Goal: Check status

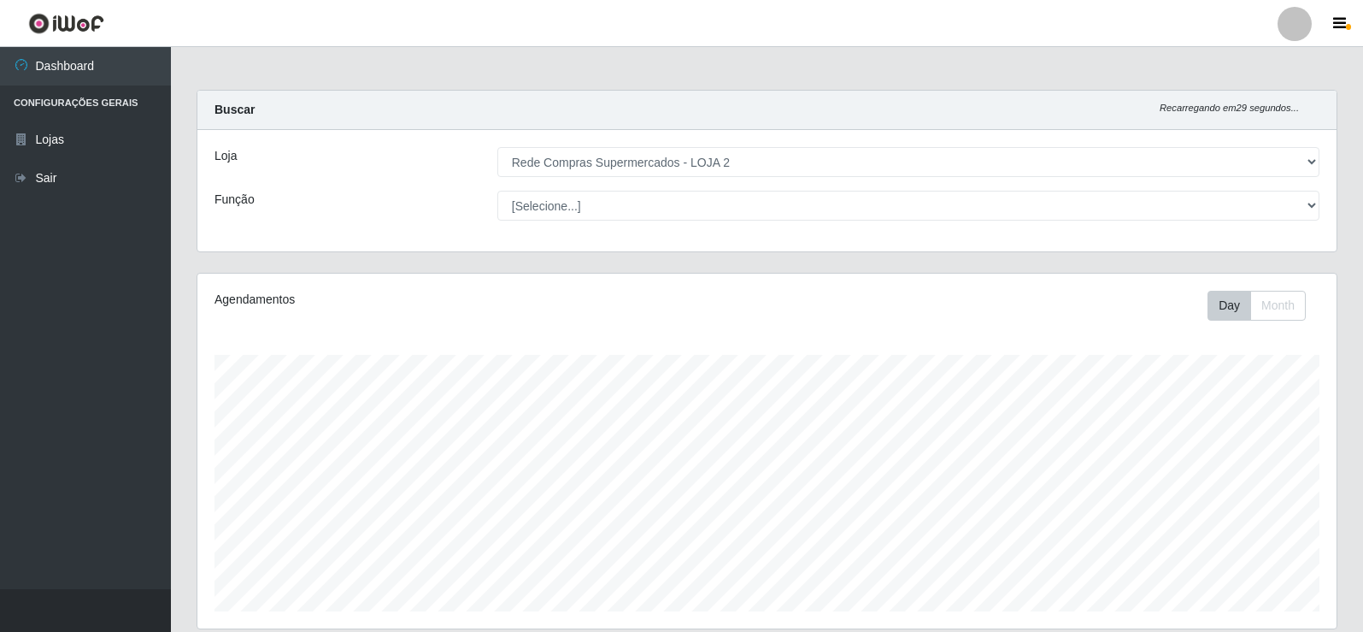
select select "161"
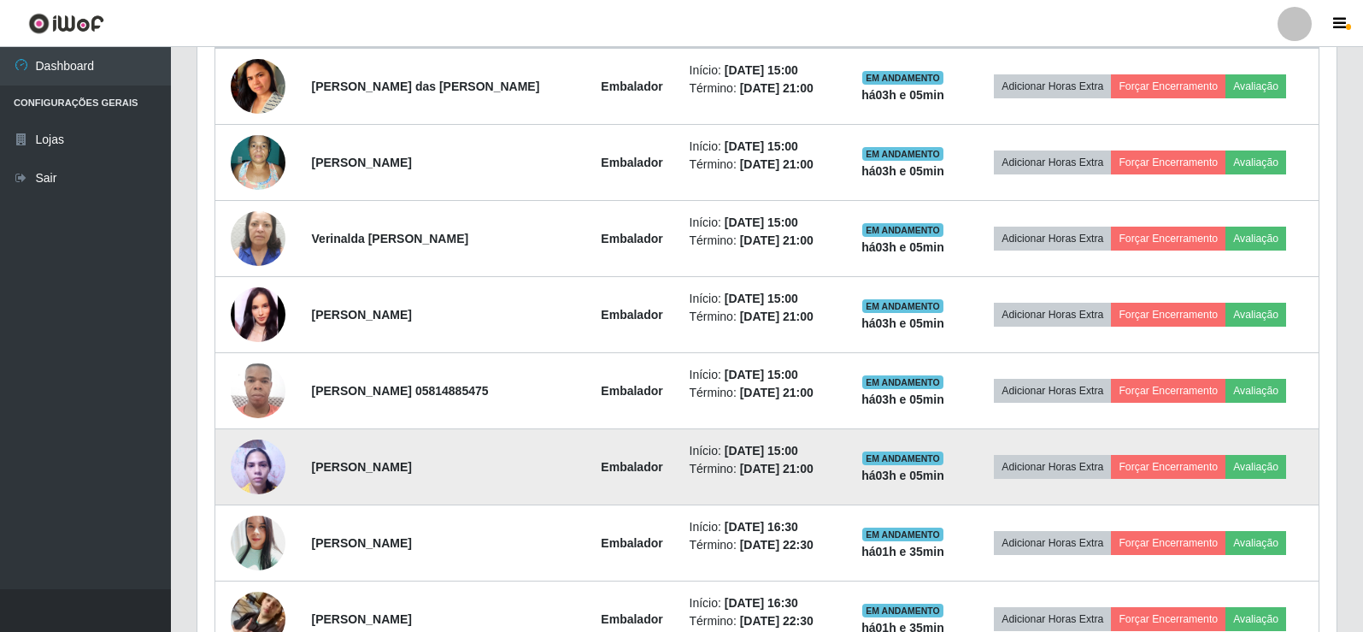
scroll to position [466, 0]
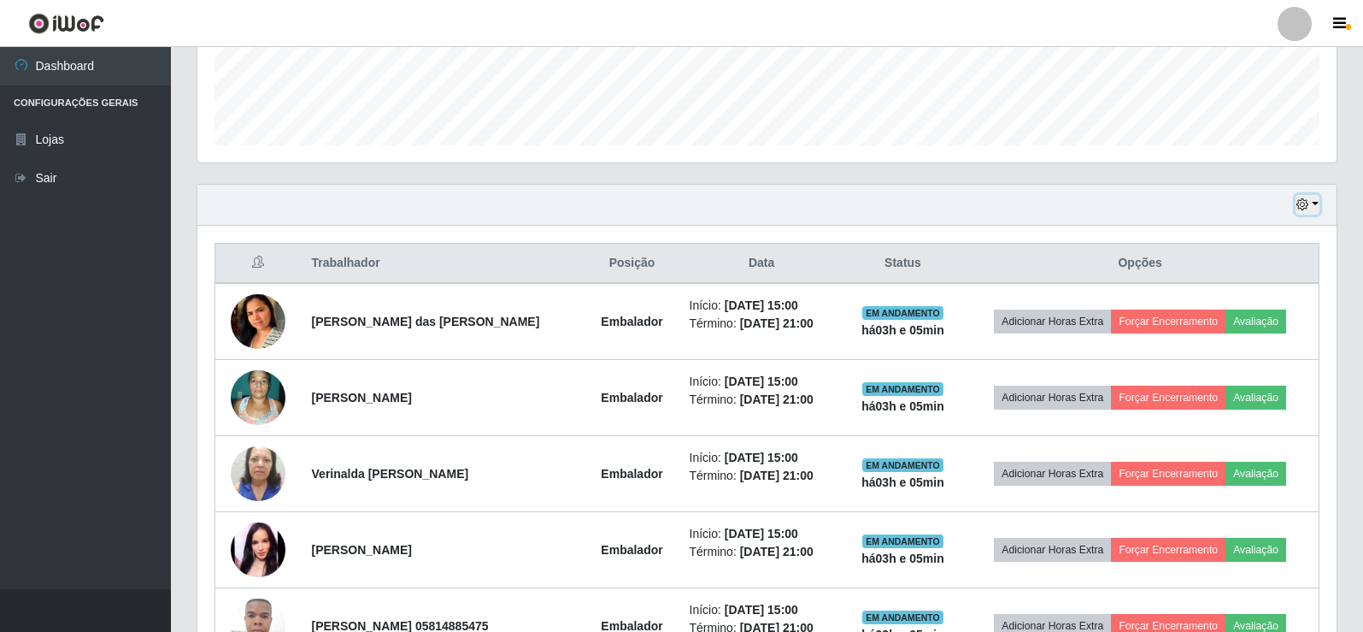
click at [1304, 210] on icon "button" at bounding box center [1303, 204] width 12 height 12
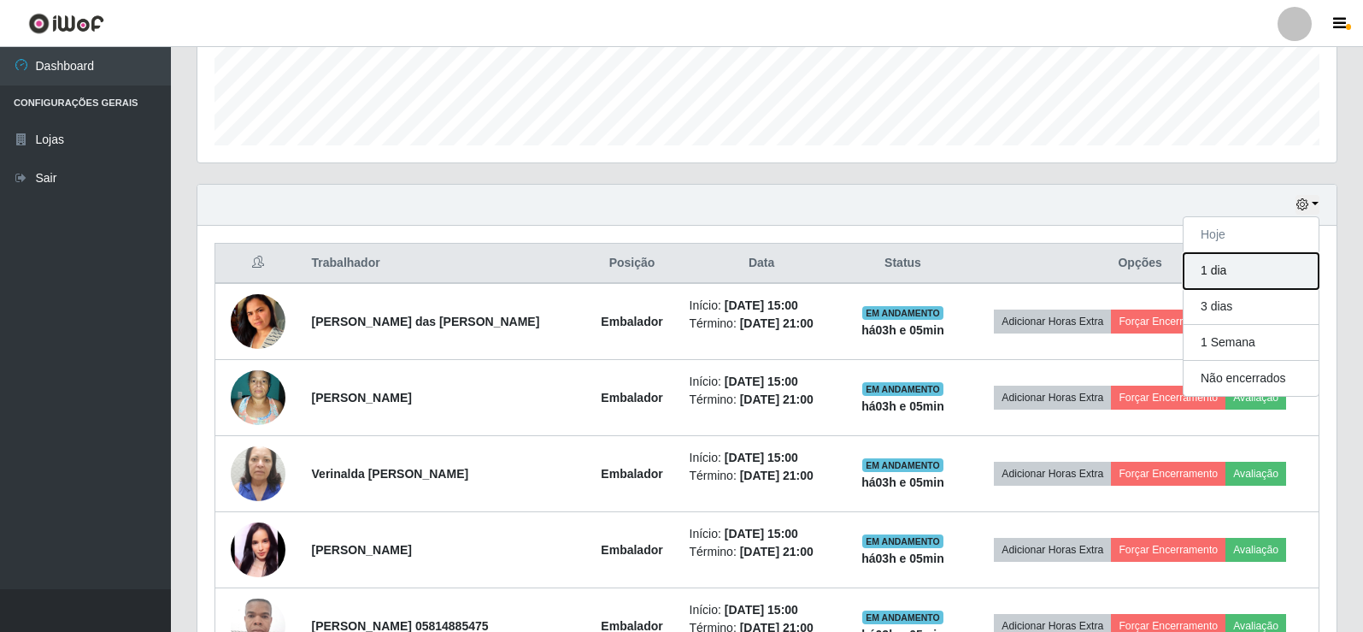
click at [1217, 263] on button "1 dia" at bounding box center [1251, 271] width 135 height 36
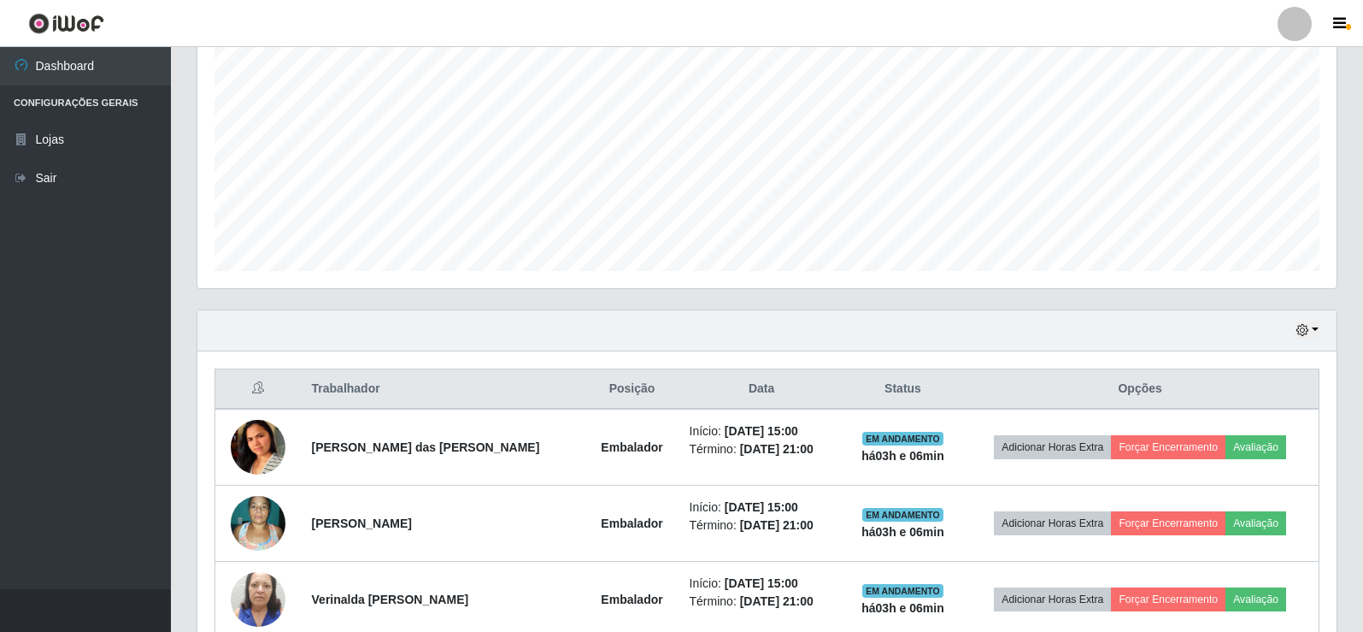
scroll to position [427, 0]
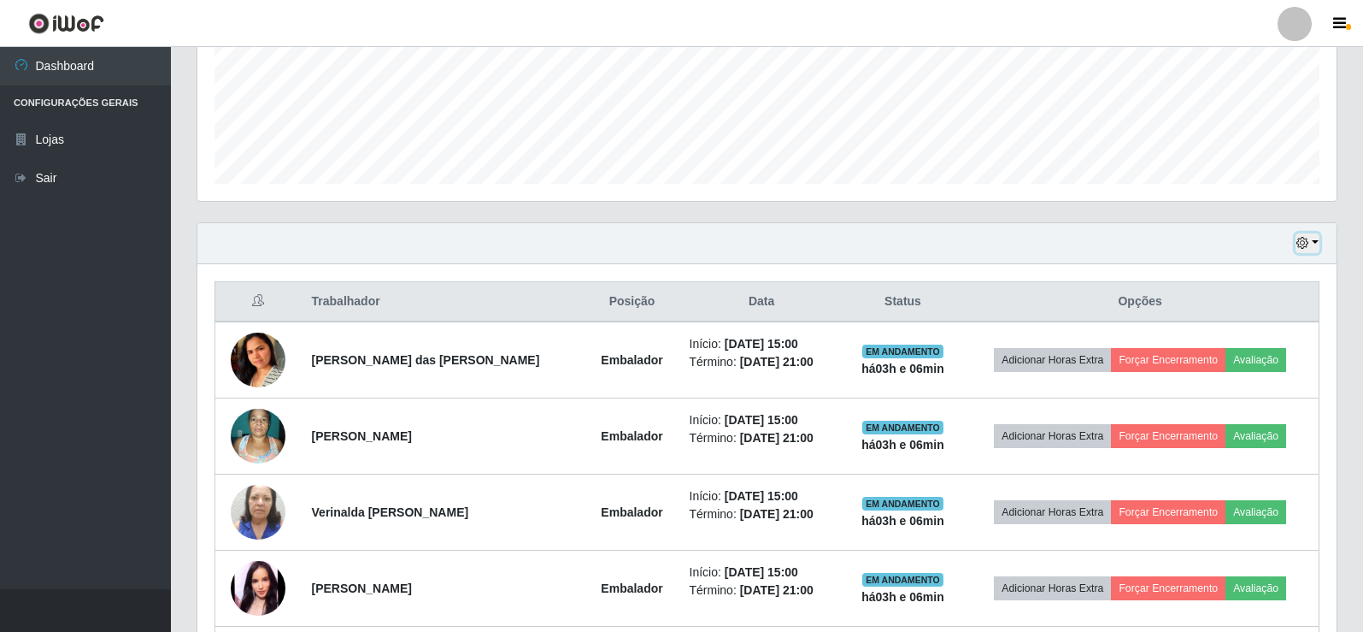
click at [1298, 248] on icon "button" at bounding box center [1303, 243] width 12 height 12
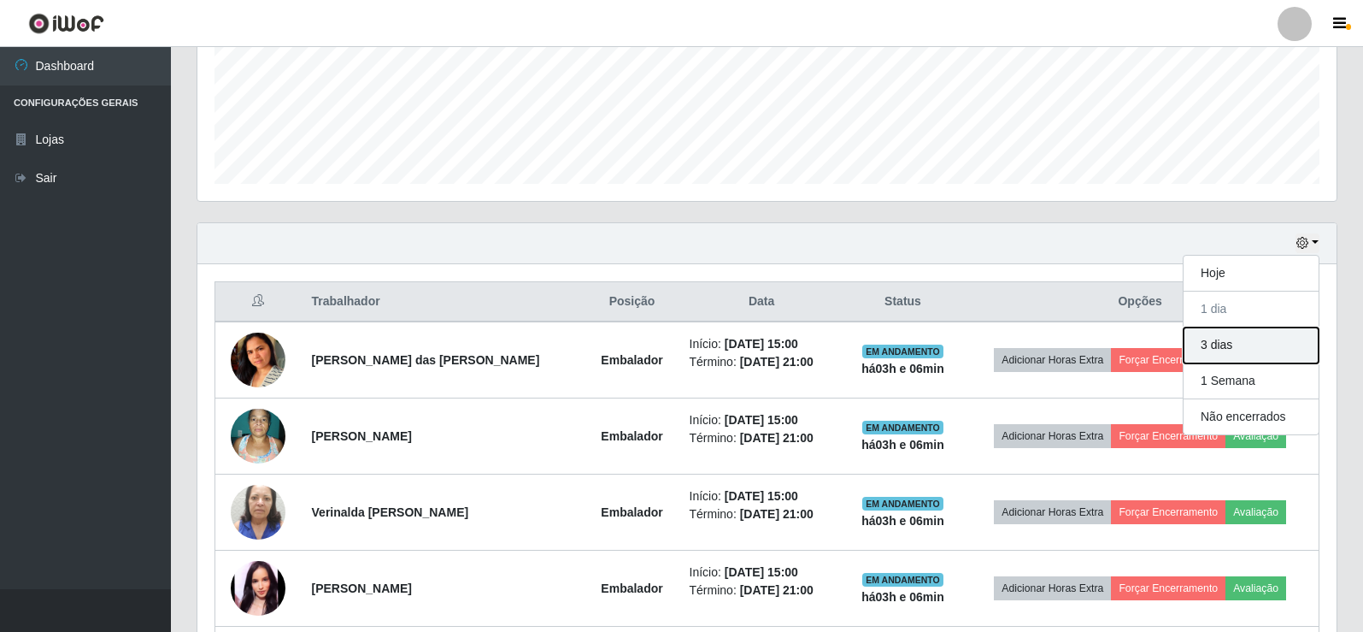
click at [1228, 343] on button "3 dias" at bounding box center [1251, 345] width 135 height 36
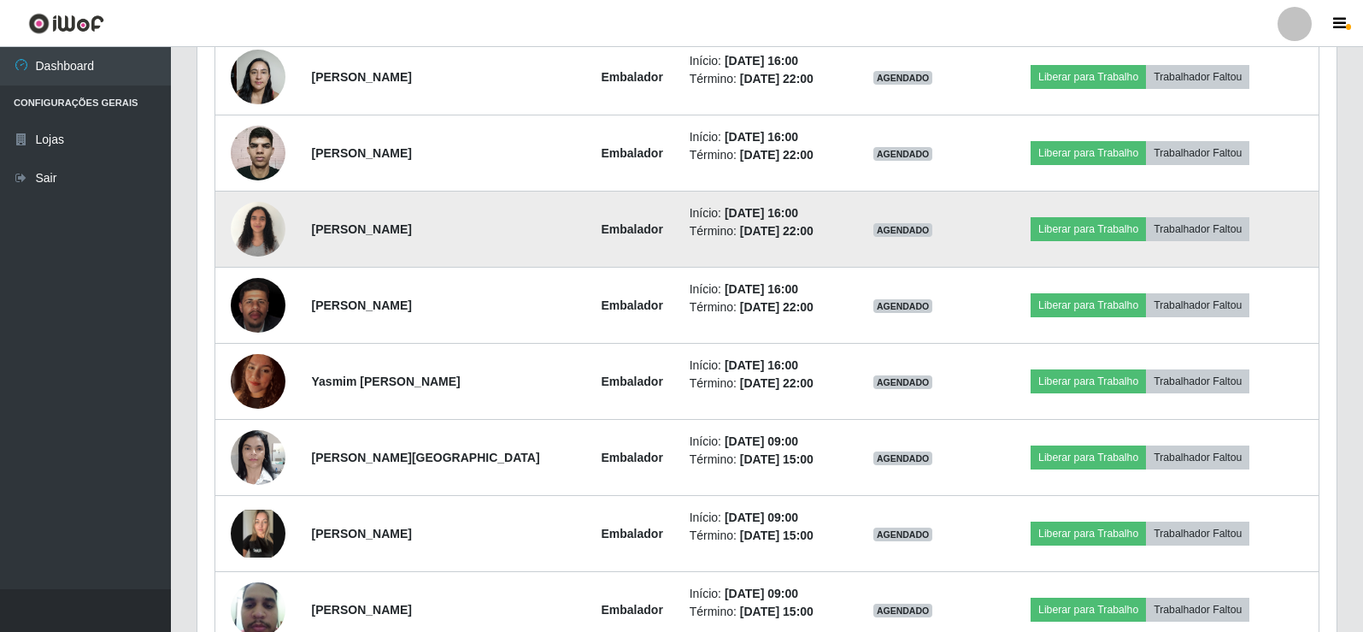
scroll to position [3248, 0]
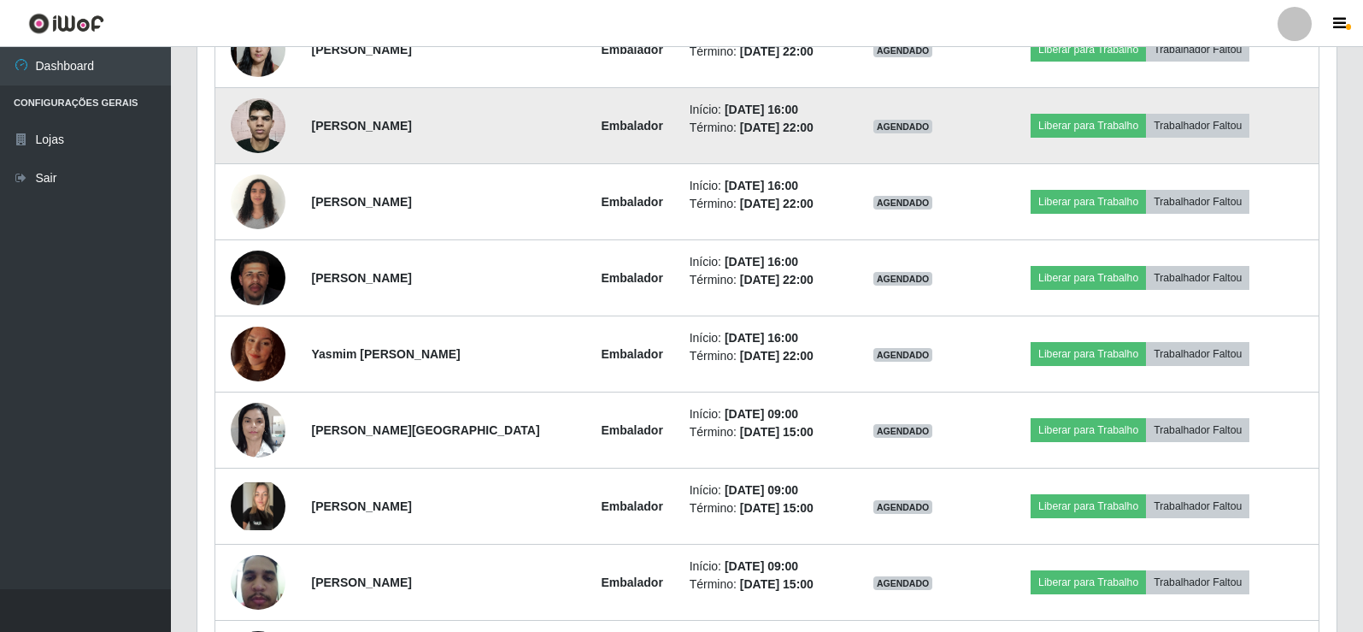
click at [255, 130] on img at bounding box center [258, 126] width 55 height 74
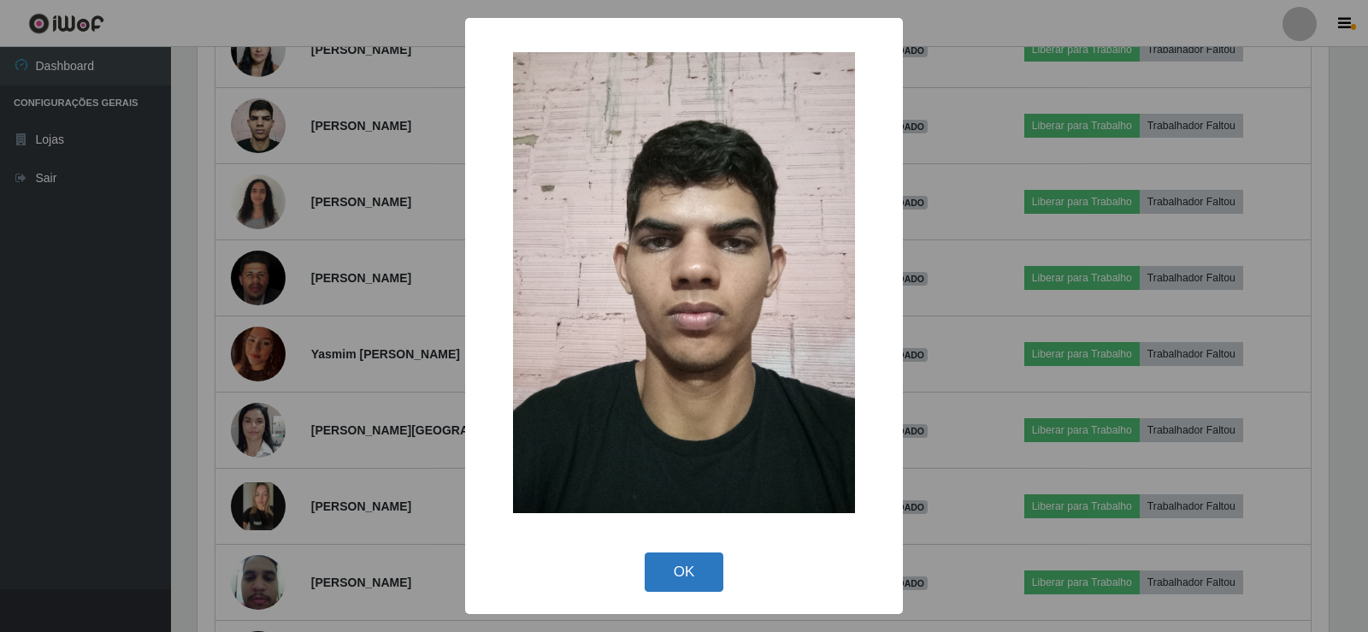
click at [682, 566] on button "OK" at bounding box center [684, 572] width 79 height 40
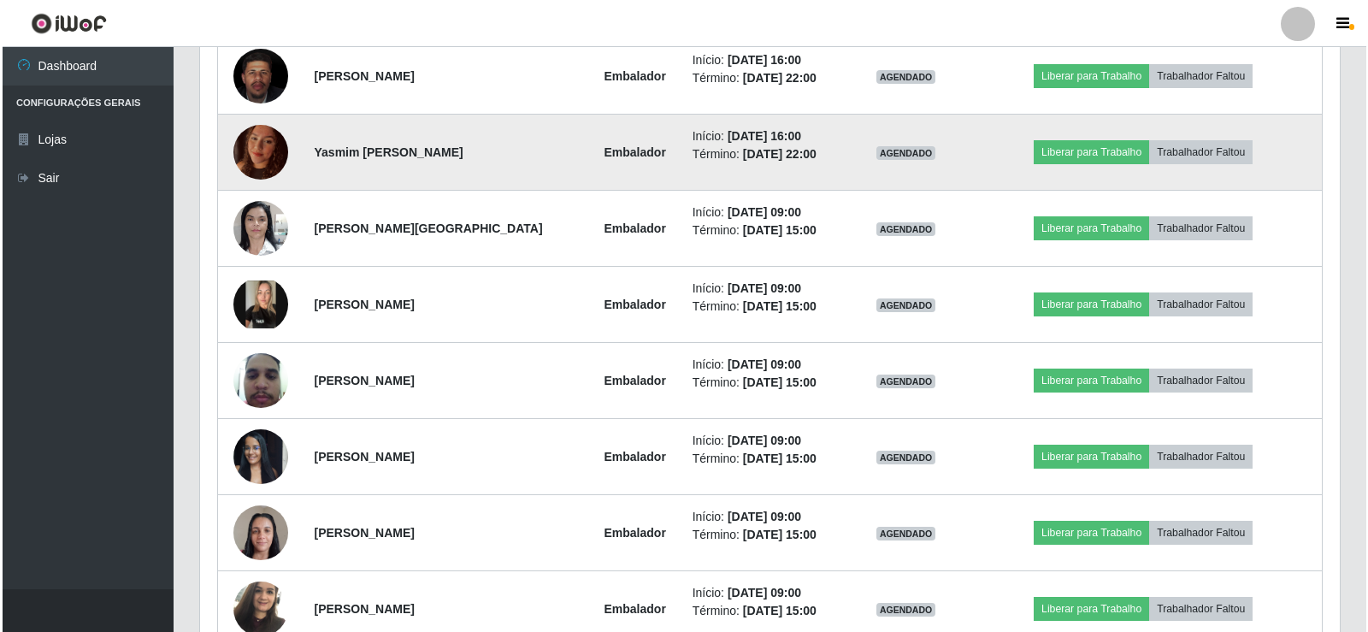
scroll to position [3419, 0]
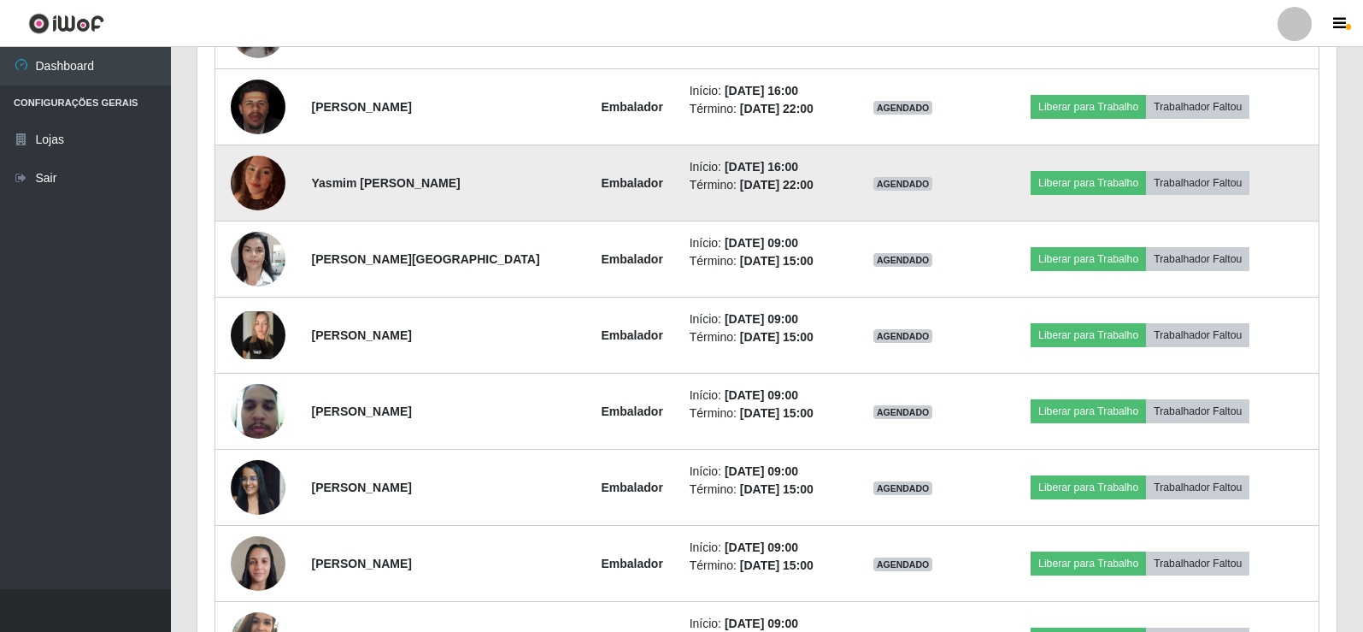
click at [260, 175] on img at bounding box center [258, 182] width 55 height 73
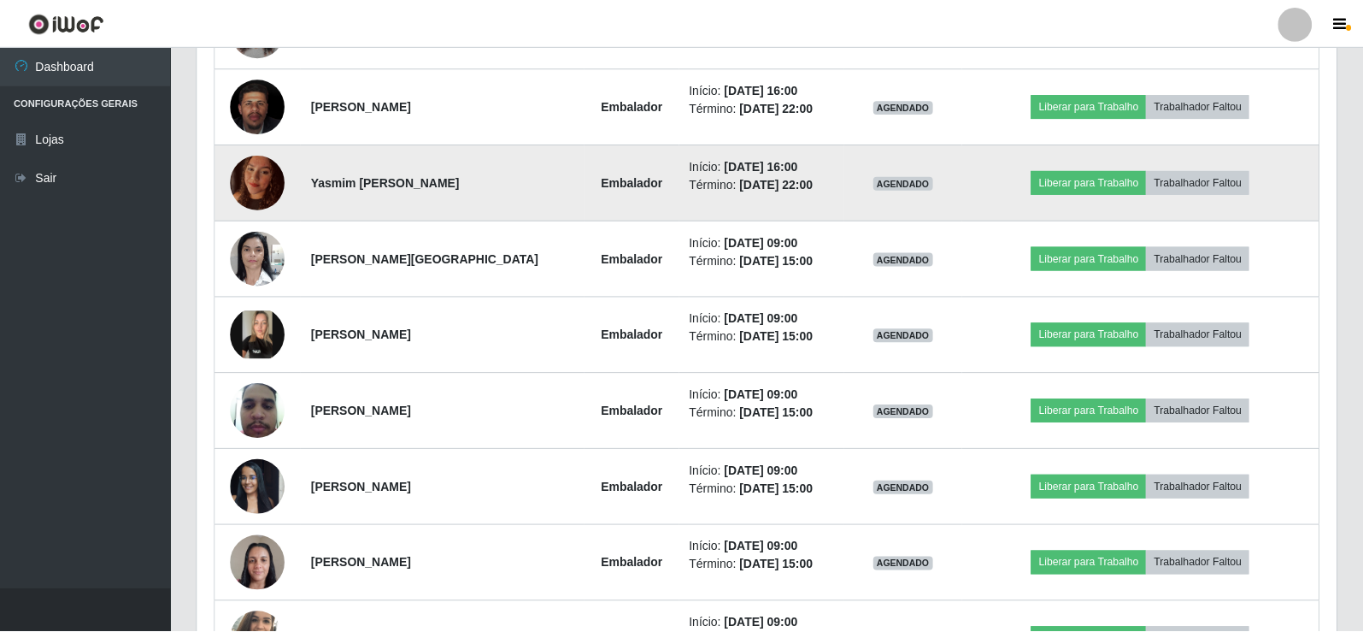
scroll to position [355, 1131]
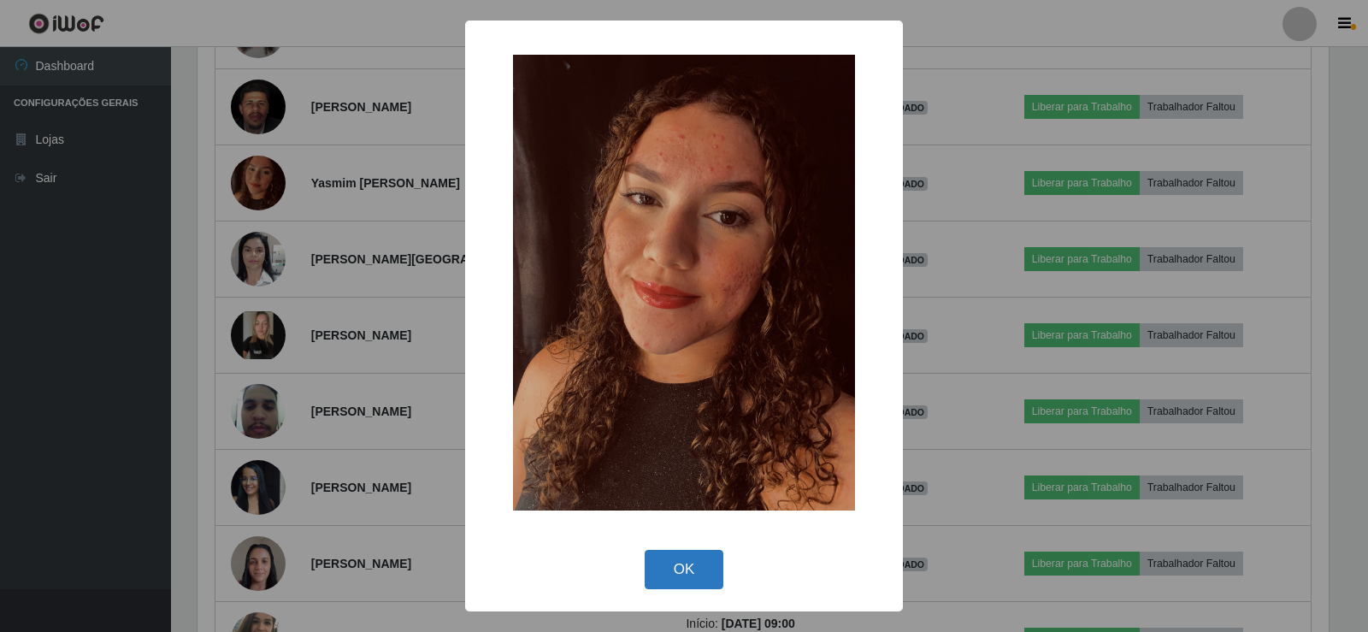
click at [691, 569] on button "OK" at bounding box center [684, 570] width 79 height 40
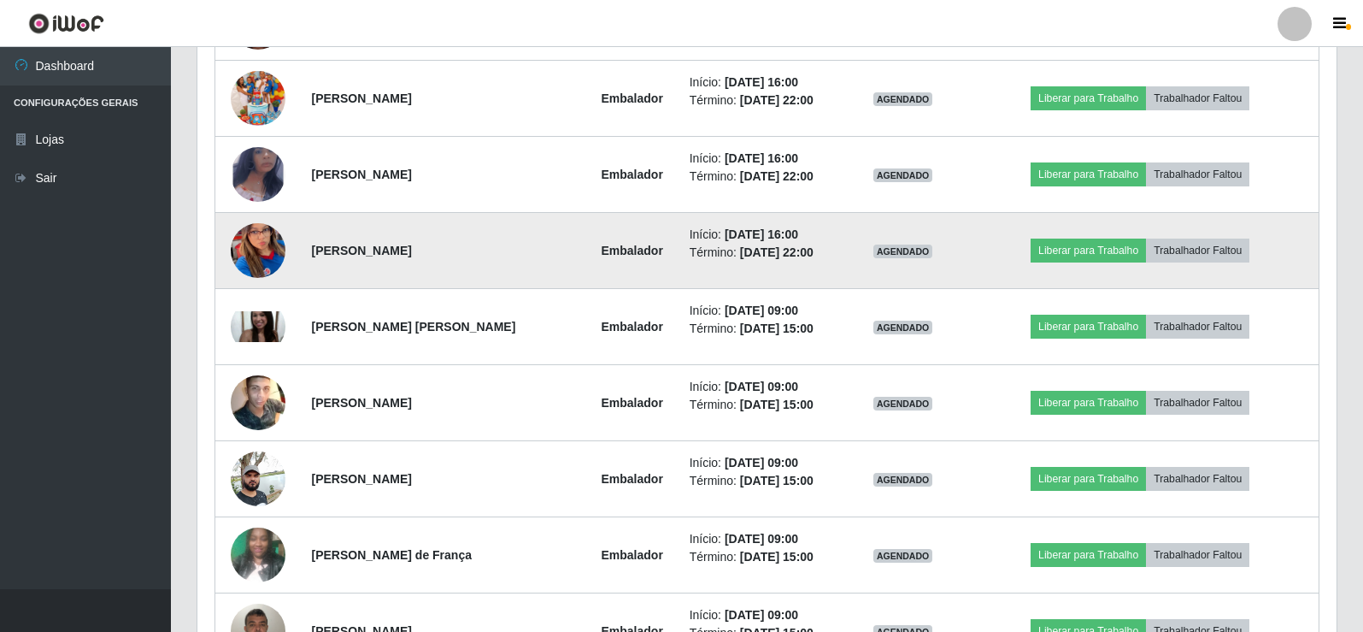
scroll to position [2180, 0]
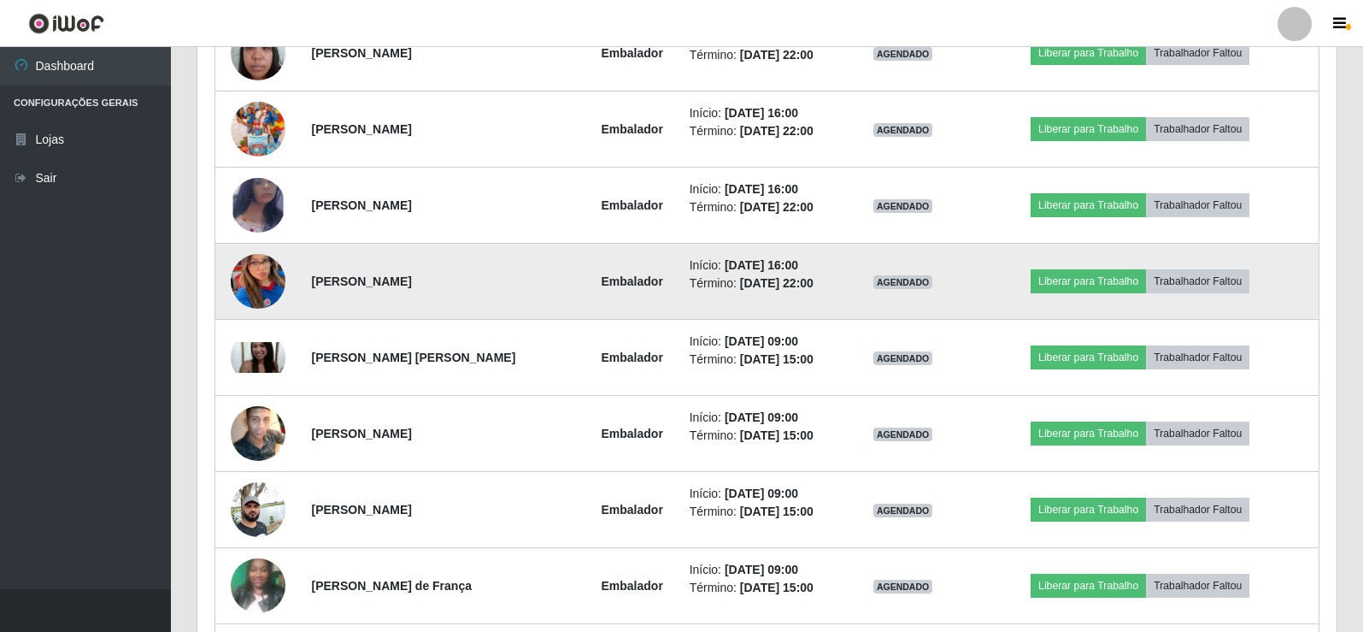
click at [264, 262] on img at bounding box center [258, 281] width 55 height 119
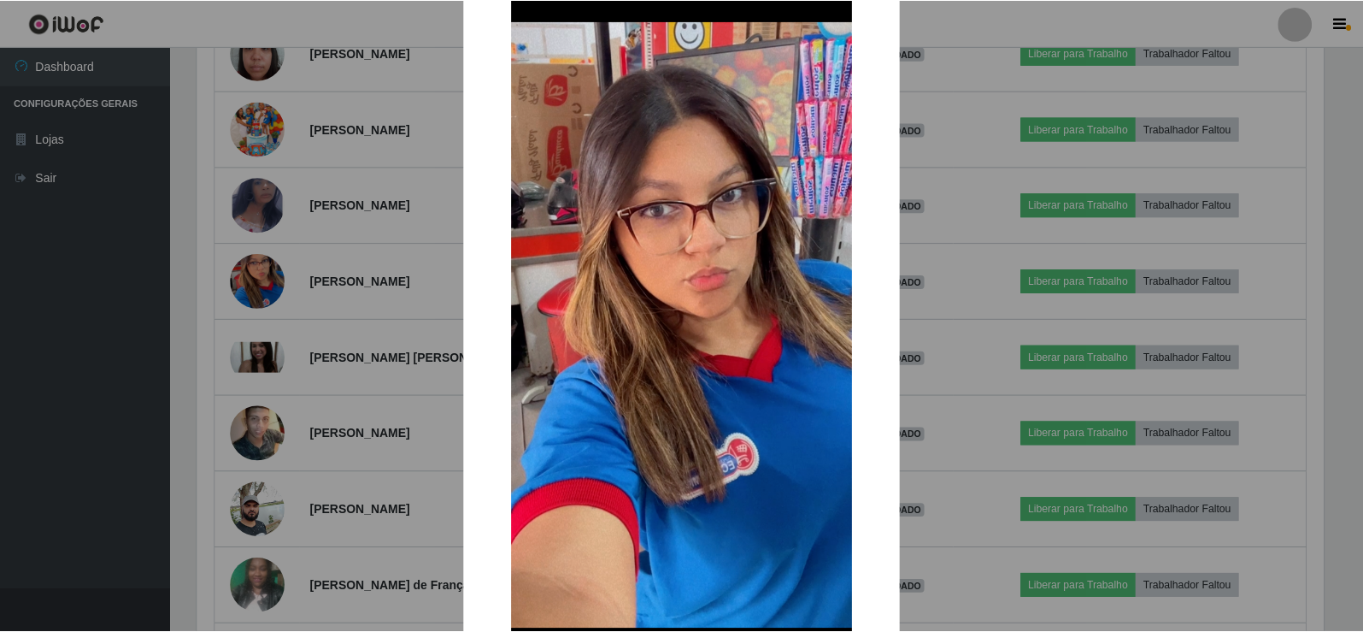
scroll to position [85, 0]
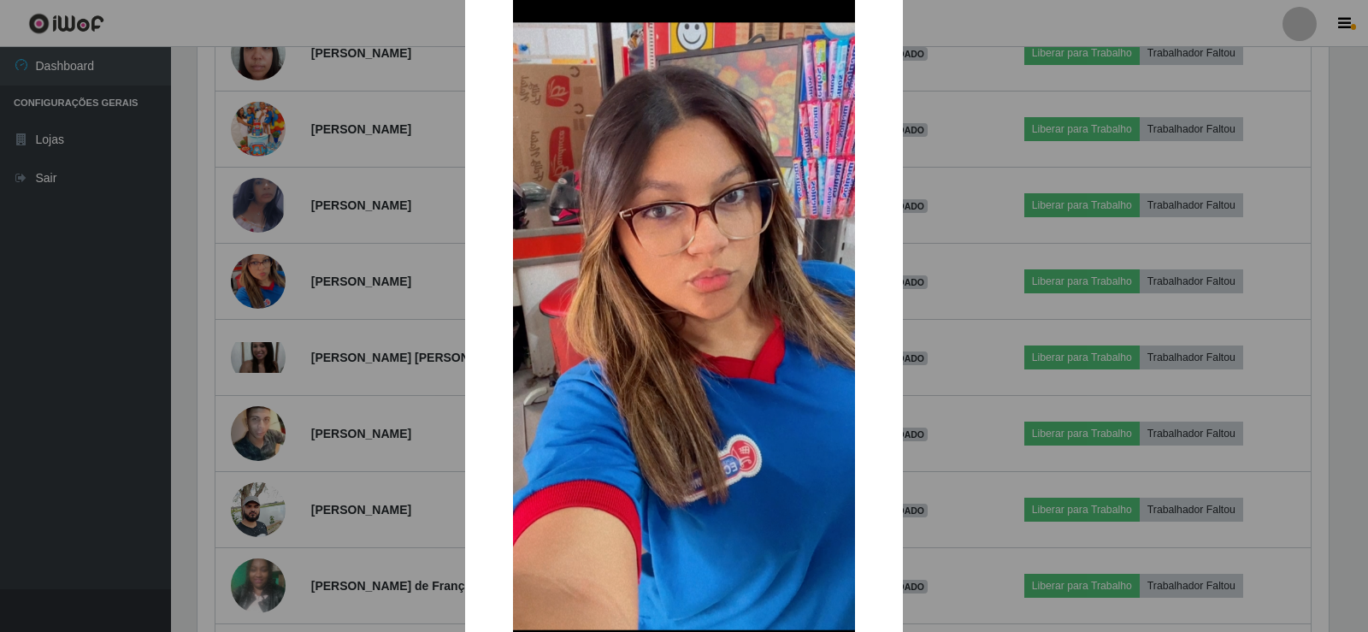
click at [975, 370] on div "× OK Cancel" at bounding box center [684, 316] width 1368 height 632
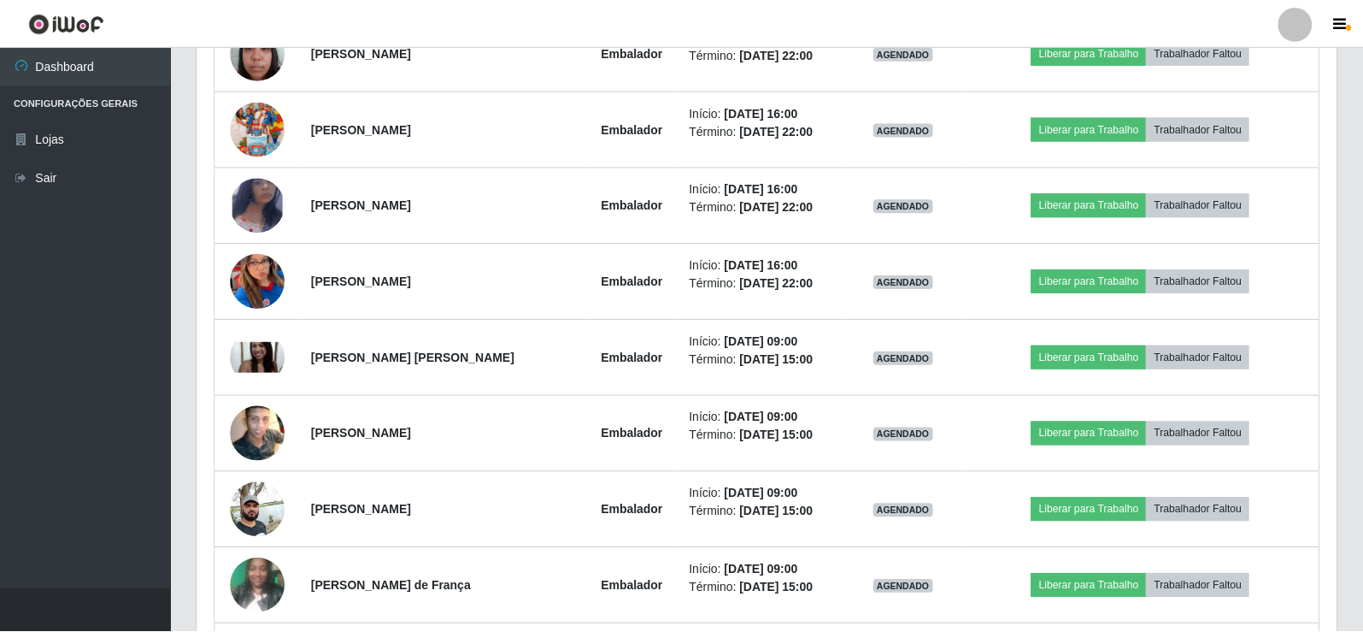
scroll to position [355, 1139]
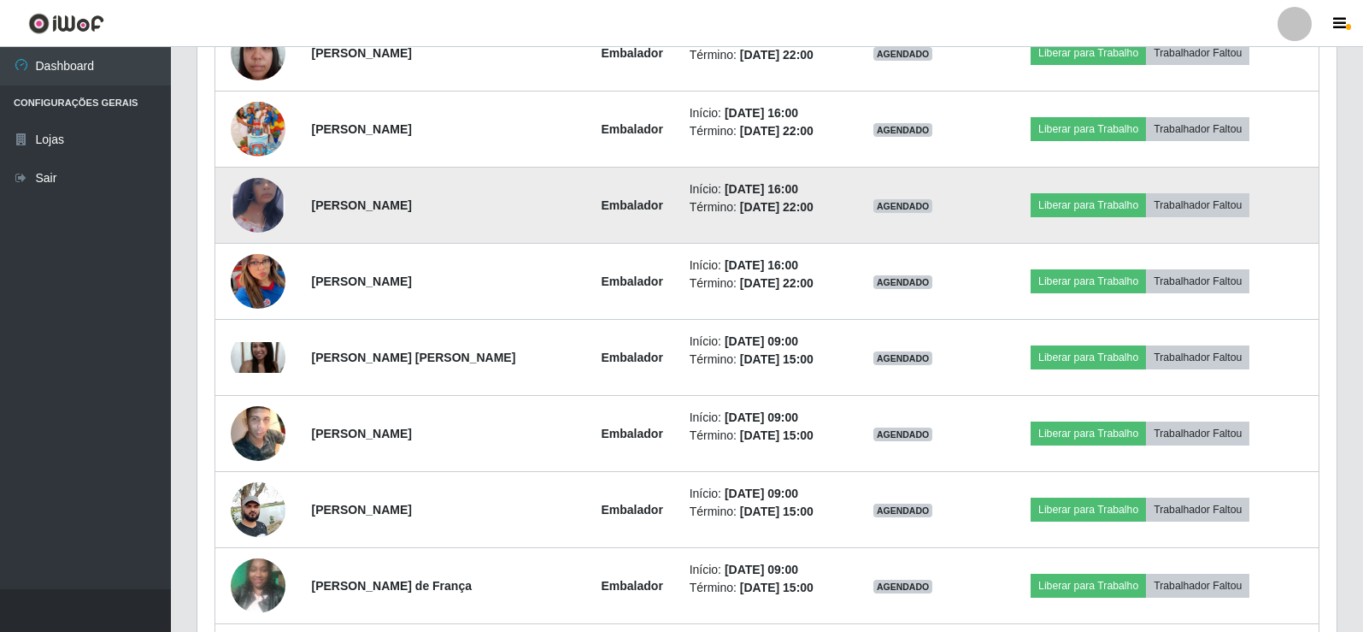
click at [276, 206] on img at bounding box center [258, 205] width 55 height 89
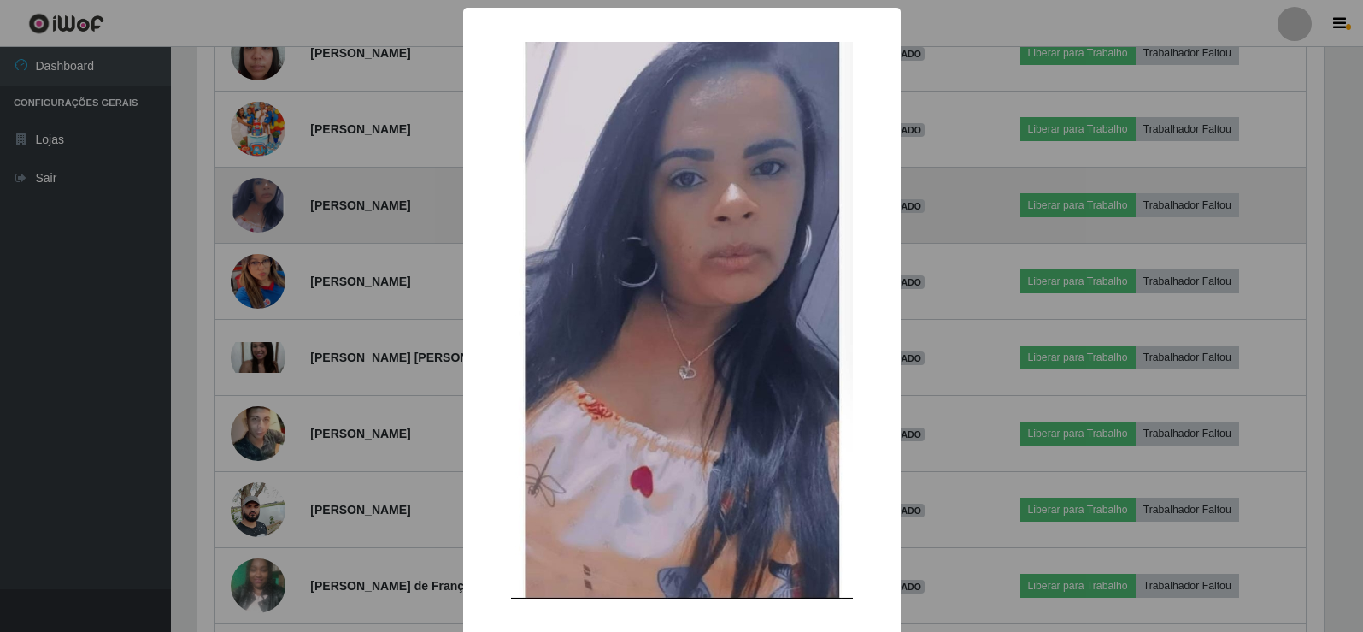
scroll to position [355, 1131]
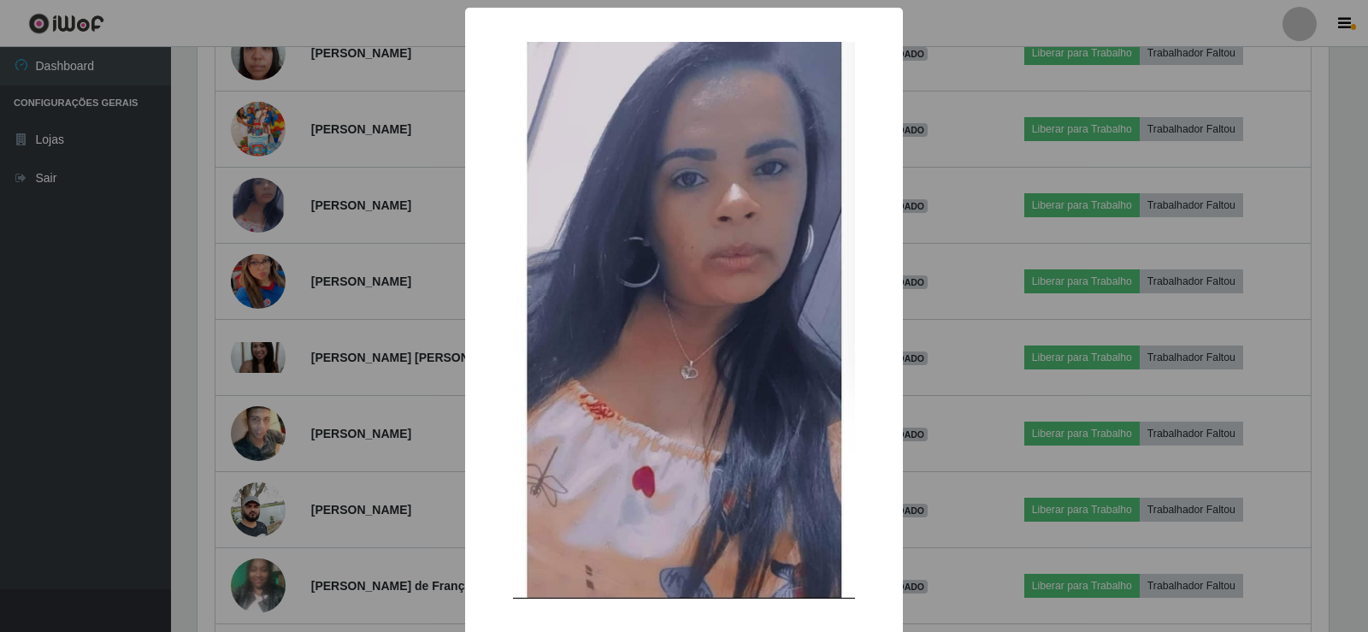
click at [342, 293] on div "× OK Cancel" at bounding box center [684, 316] width 1368 height 632
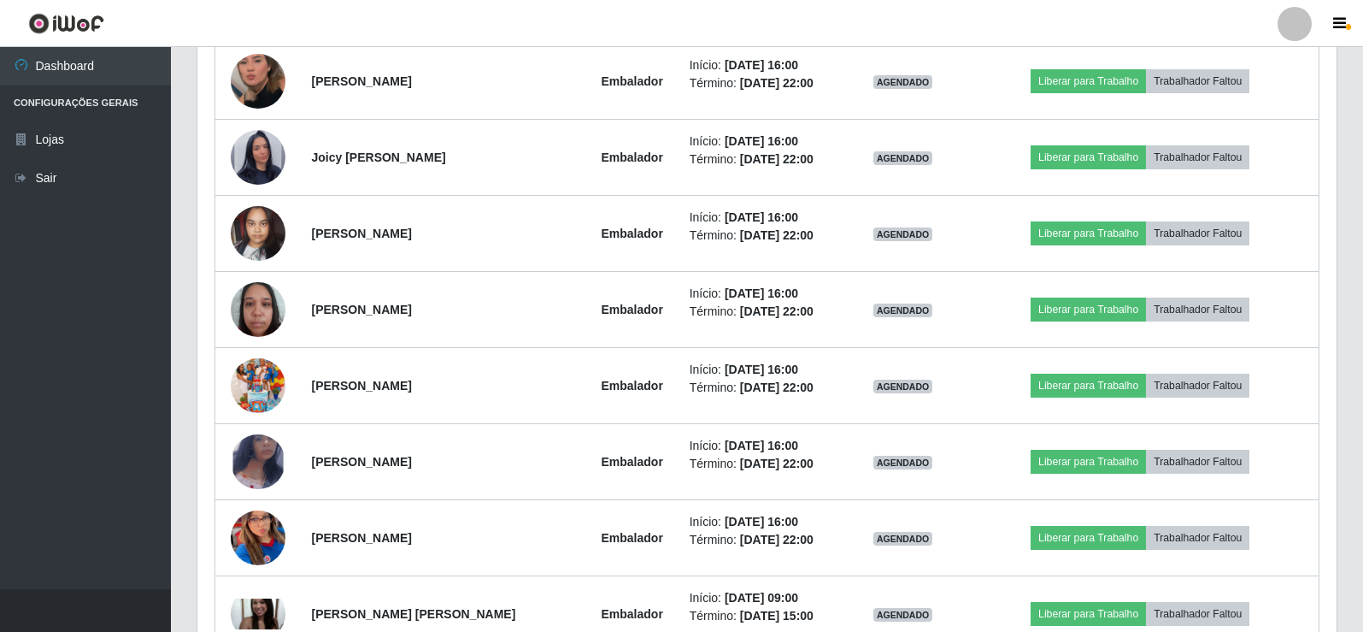
scroll to position [1838, 0]
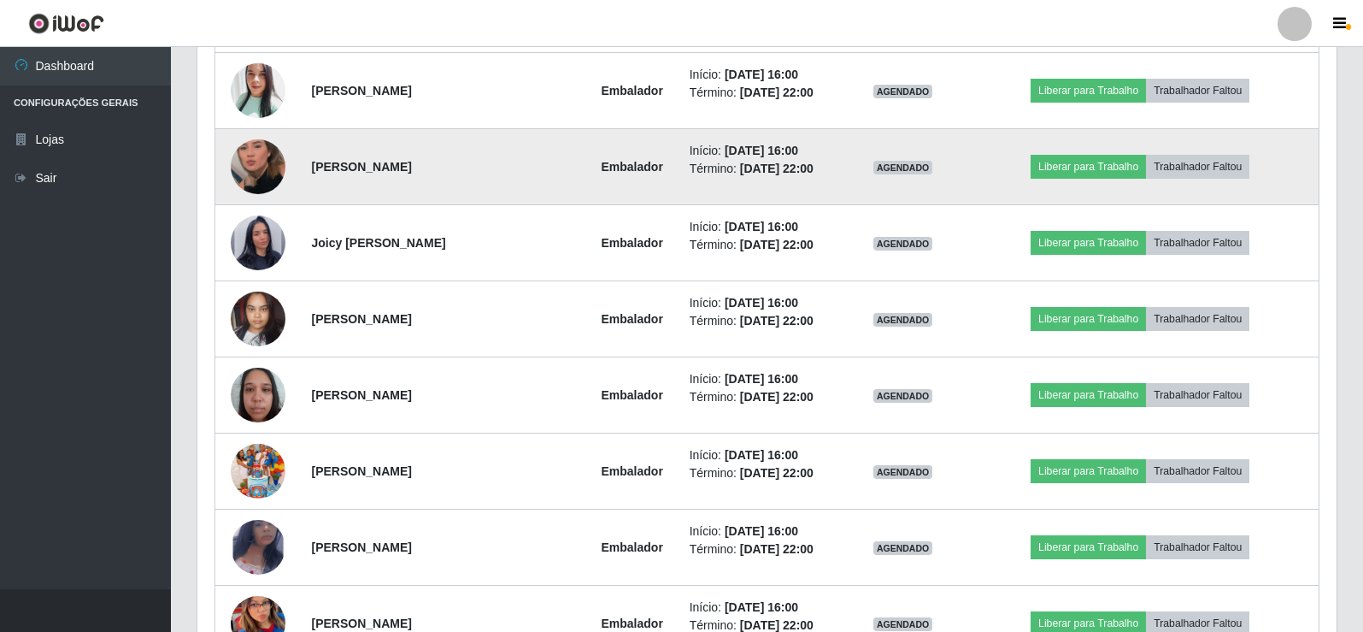
click at [261, 177] on img at bounding box center [258, 166] width 55 height 97
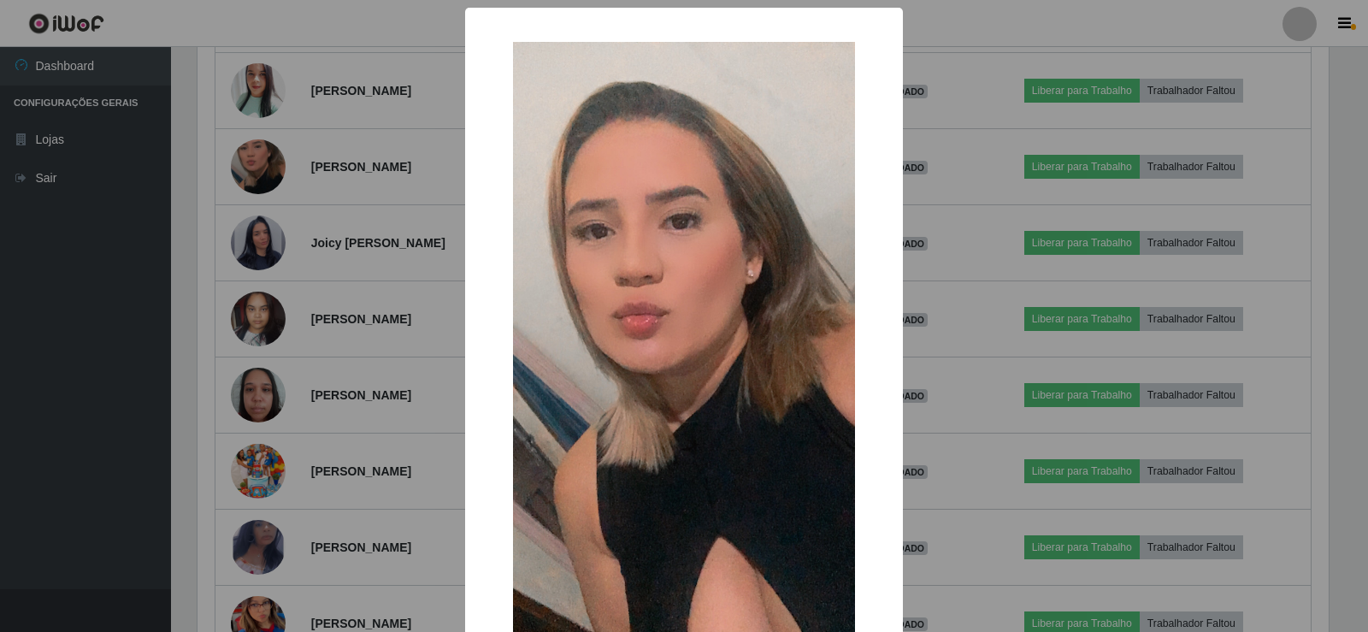
click at [365, 270] on div "× OK Cancel" at bounding box center [684, 316] width 1368 height 632
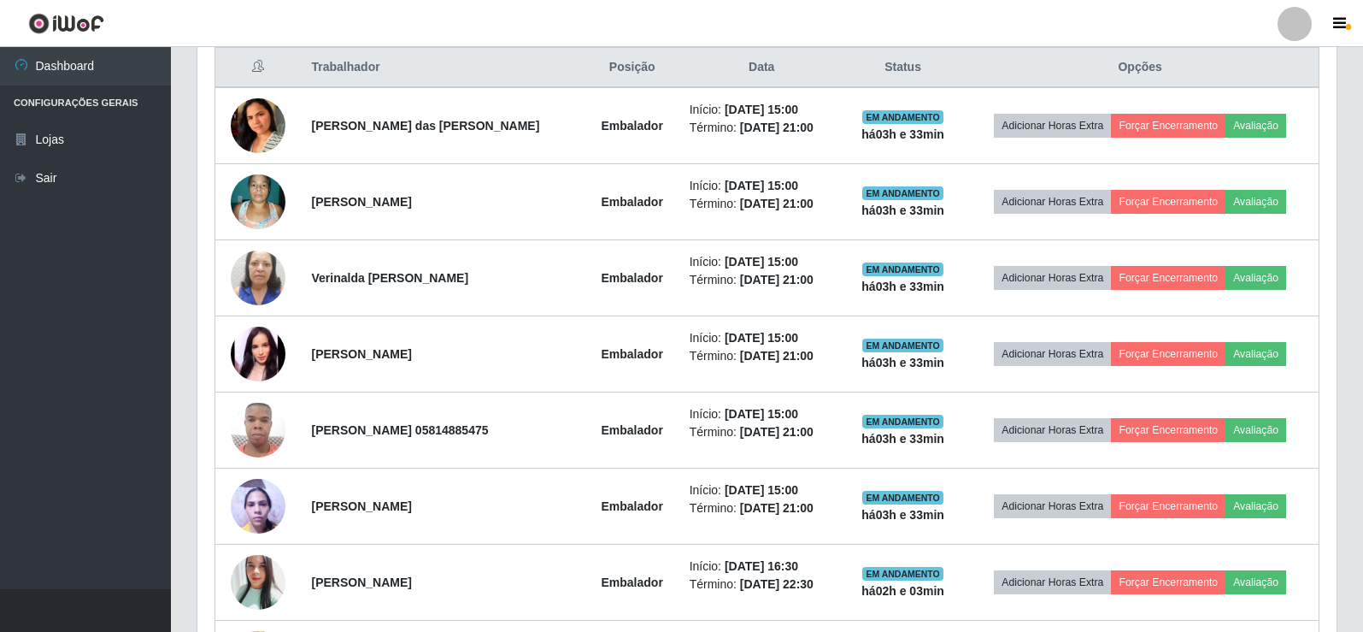
scroll to position [641, 0]
